Goal: Browse casually

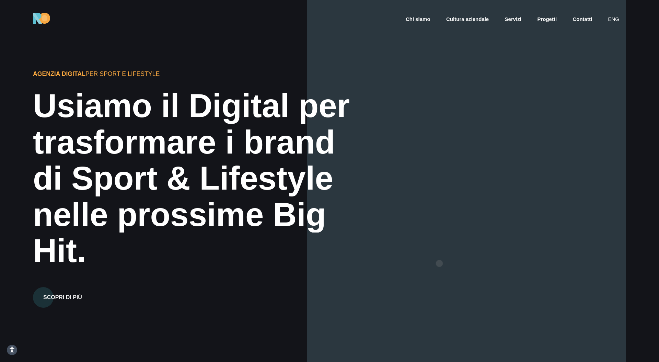
click at [439, 263] on div at bounding box center [466, 181] width 319 height 362
click at [442, 262] on div at bounding box center [466, 181] width 319 height 362
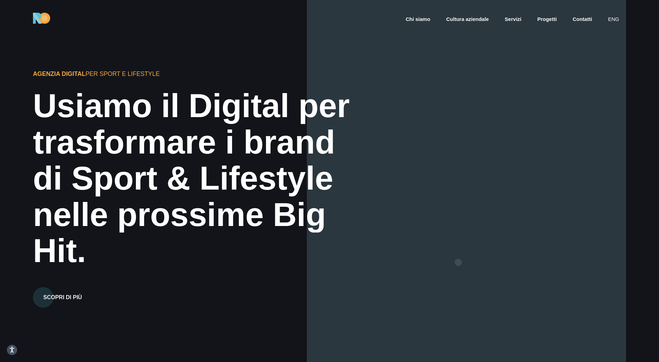
click at [458, 262] on div at bounding box center [466, 181] width 319 height 362
click at [468, 262] on div at bounding box center [466, 181] width 319 height 362
click at [478, 255] on div at bounding box center [466, 181] width 319 height 362
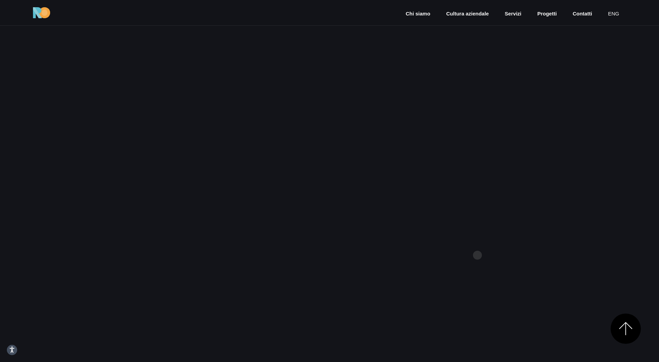
scroll to position [715, 0]
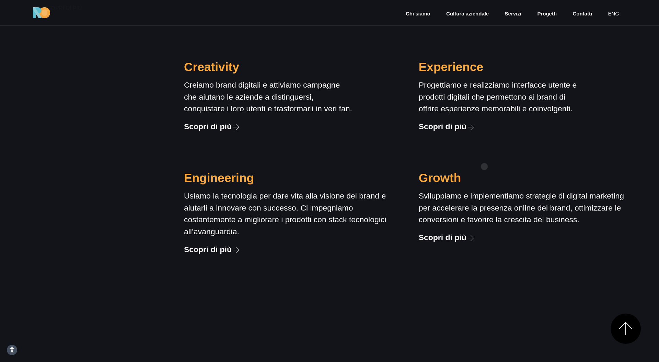
click at [484, 166] on div "Growth Sviluppiamo e implementiamo strategie di digital marketing per accelerar…" at bounding box center [522, 207] width 235 height 123
click at [498, 160] on div "Growth Sviluppiamo e implementiamo strategie di digital marketing per accelerar…" at bounding box center [522, 207] width 235 height 123
click at [497, 163] on div "Growth Sviluppiamo e implementiamo strategie di digital marketing per accelerar…" at bounding box center [522, 207] width 235 height 123
click at [502, 170] on div "Growth Sviluppiamo e implementiamo strategie di digital marketing per accelerar…" at bounding box center [522, 207] width 235 height 123
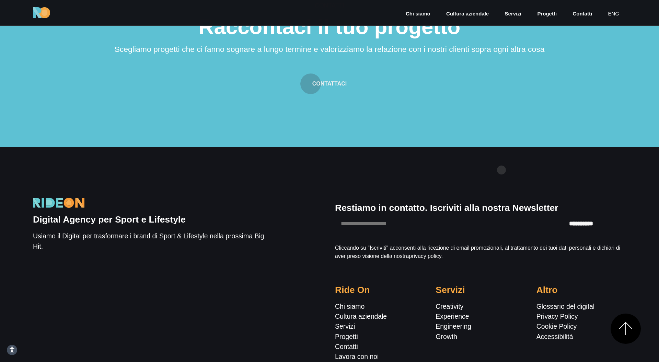
scroll to position [2244, 0]
